Goal: Browse casually

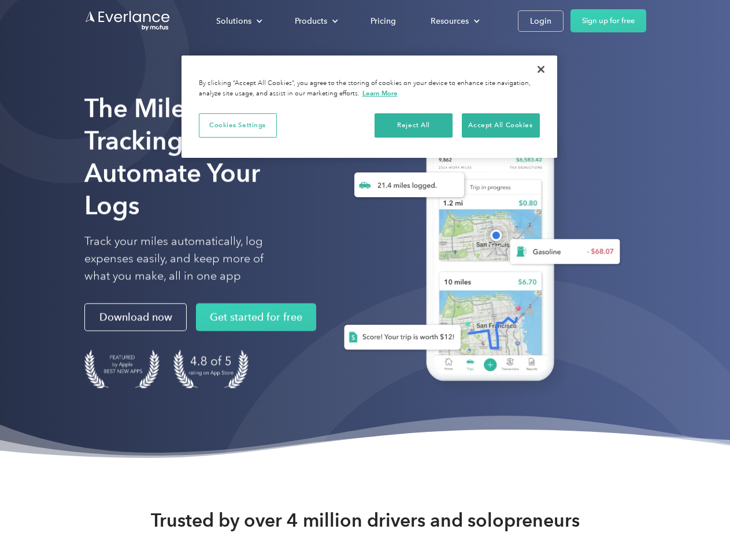
click at [239, 21] on div "Solutions" at bounding box center [233, 21] width 35 height 14
click at [315, 21] on div "Products" at bounding box center [311, 21] width 32 height 14
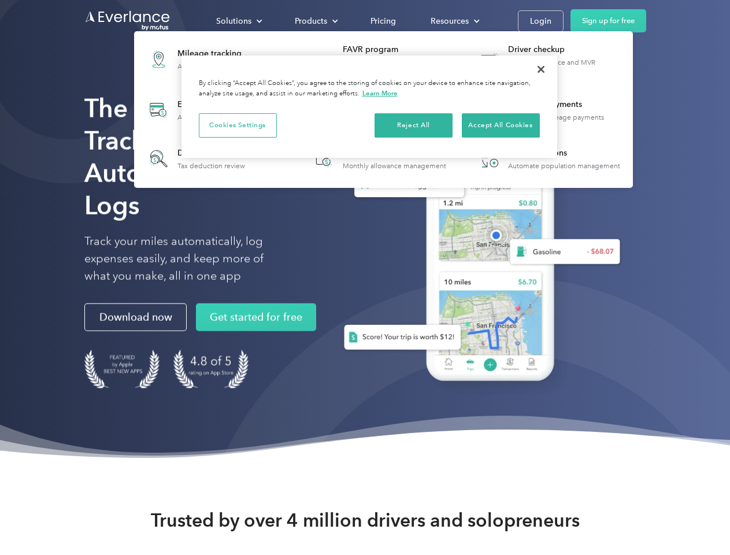
click at [454, 21] on div "Resources" at bounding box center [450, 21] width 38 height 14
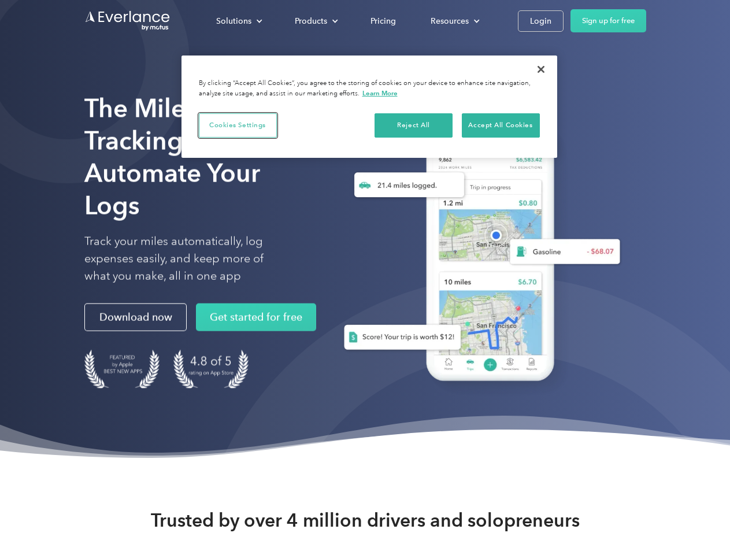
click at [238, 125] on button "Cookies Settings" at bounding box center [238, 125] width 78 height 24
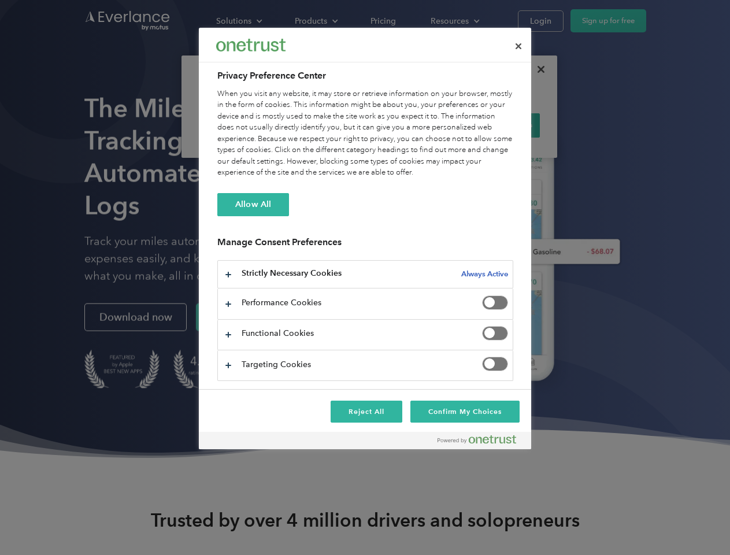
click at [414, 125] on div "When you visit any website, it may store or retrieve information on your browse…" at bounding box center [365, 133] width 296 height 90
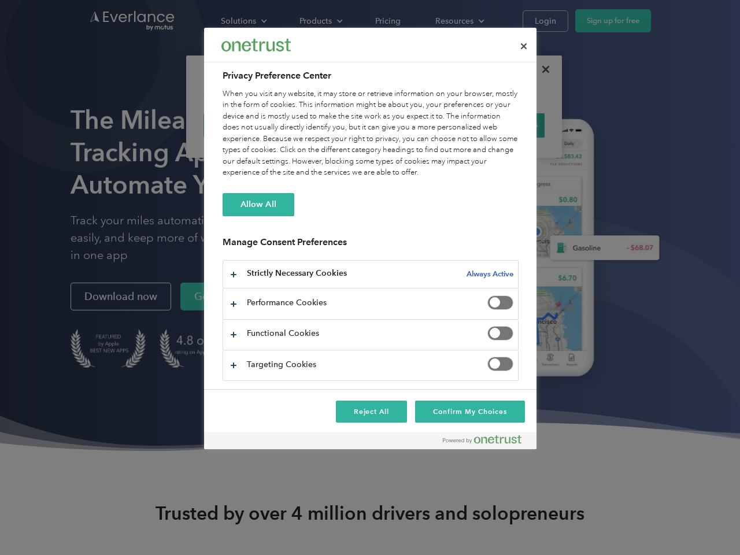
click at [501, 125] on div "When you visit any website, it may store or retrieve information on your browse…" at bounding box center [371, 133] width 296 height 90
click at [541, 69] on div at bounding box center [370, 277] width 740 height 555
